Goal: Task Accomplishment & Management: Manage account settings

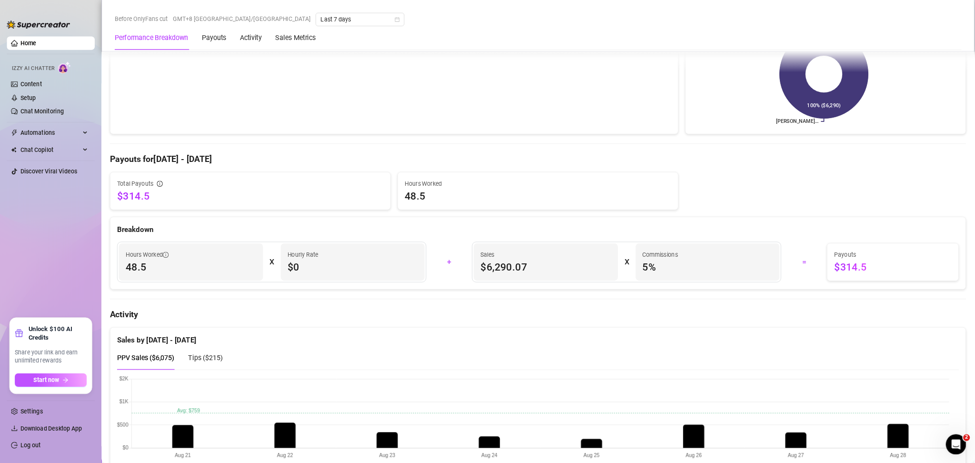
scroll to position [214, 0]
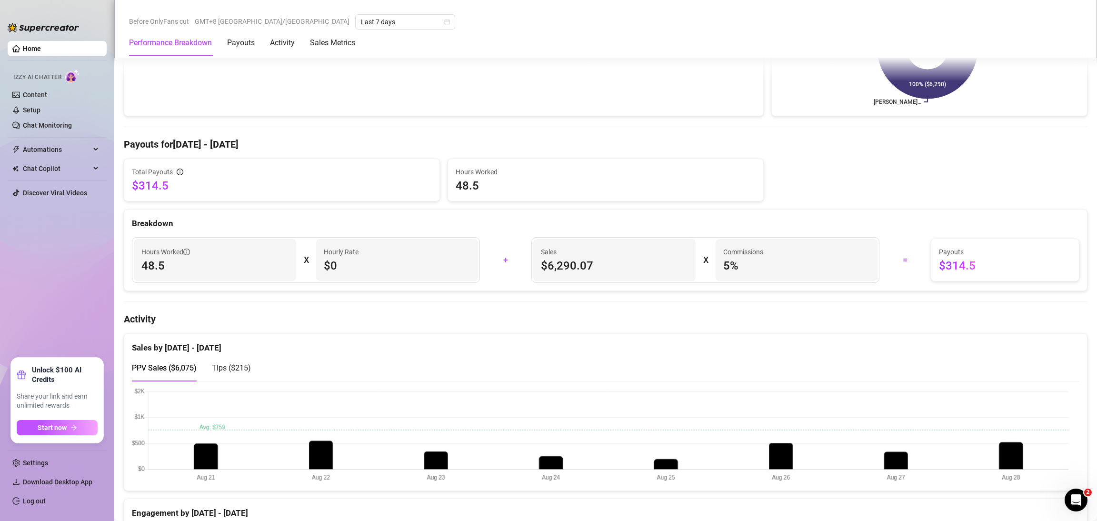
click at [838, 188] on div "Total Payouts $314.5 Hours Worked 48.5" at bounding box center [605, 180] width 971 height 43
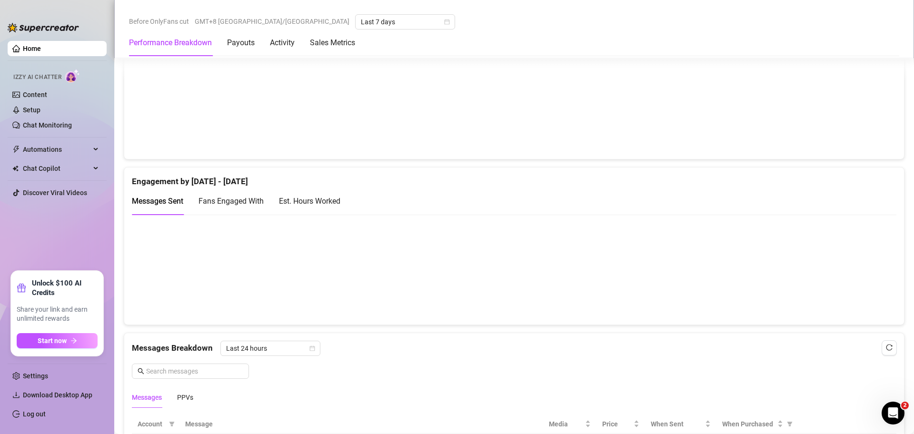
scroll to position [476, 0]
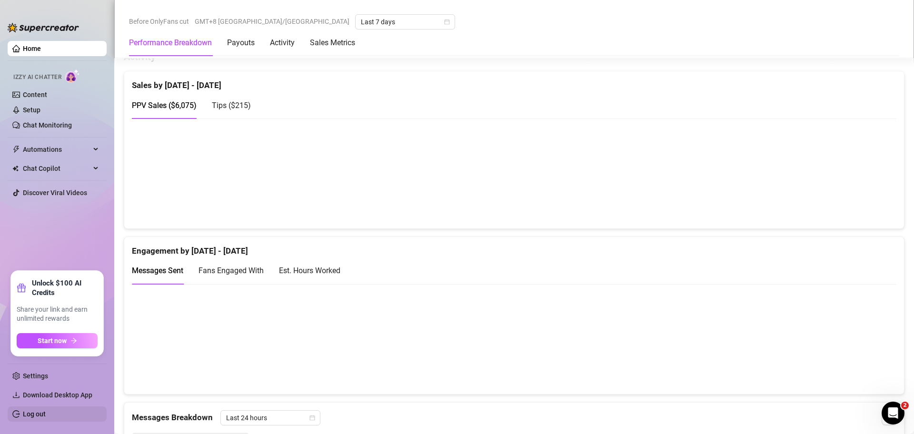
click at [35, 417] on link "Log out" at bounding box center [34, 415] width 23 height 8
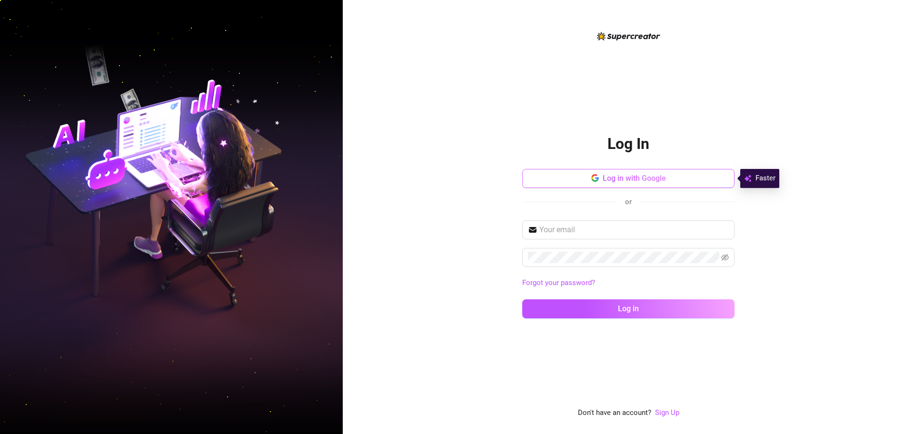
click at [601, 171] on button "Log in with Google" at bounding box center [628, 178] width 212 height 19
